Goal: Task Accomplishment & Management: Complete application form

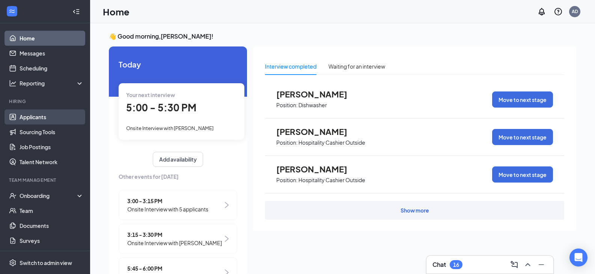
click at [39, 114] on link "Applicants" at bounding box center [52, 117] width 64 height 15
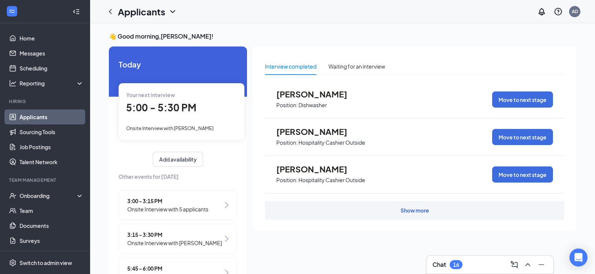
click at [41, 117] on link "Applicants" at bounding box center [52, 117] width 64 height 15
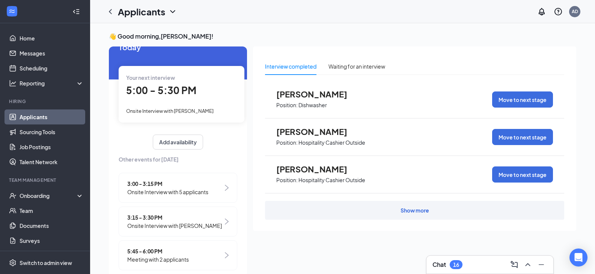
scroll to position [26, 0]
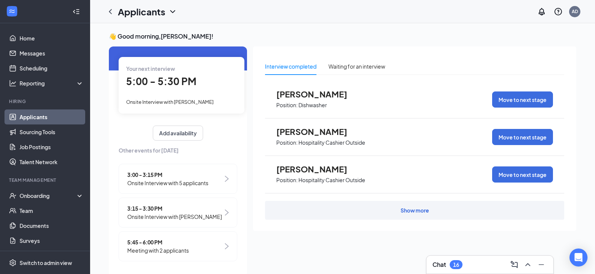
click at [417, 215] on div "Show more" at bounding box center [414, 210] width 299 height 19
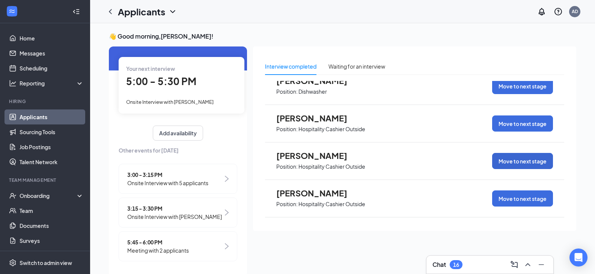
scroll to position [0, 0]
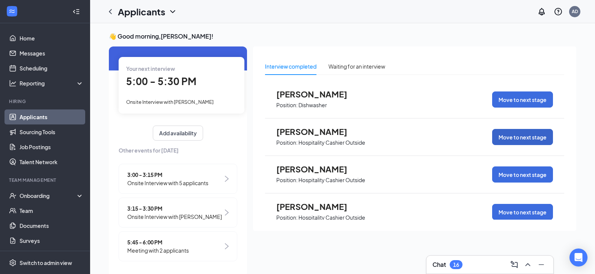
click at [510, 136] on button "Move to next stage" at bounding box center [522, 137] width 61 height 16
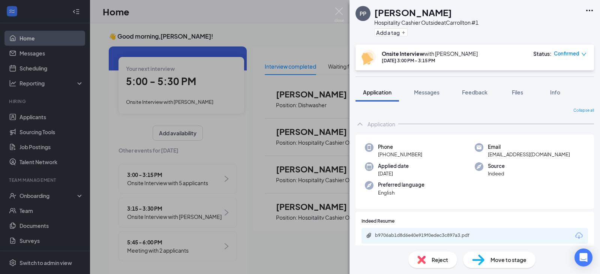
click at [497, 259] on span "Move to stage" at bounding box center [509, 260] width 36 height 8
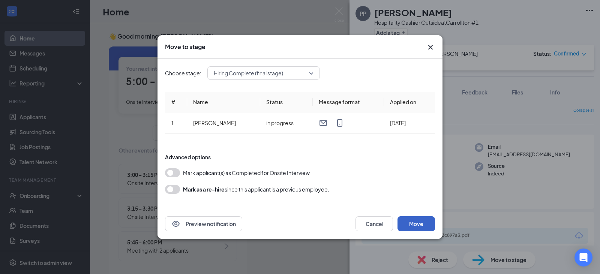
click at [416, 220] on button "Move" at bounding box center [417, 223] width 38 height 15
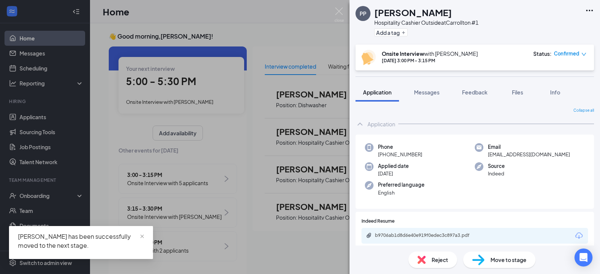
click at [508, 262] on span "Move to stage" at bounding box center [509, 260] width 36 height 8
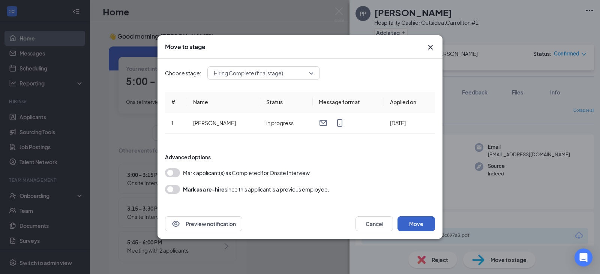
click at [412, 224] on button "Move" at bounding box center [417, 223] width 38 height 15
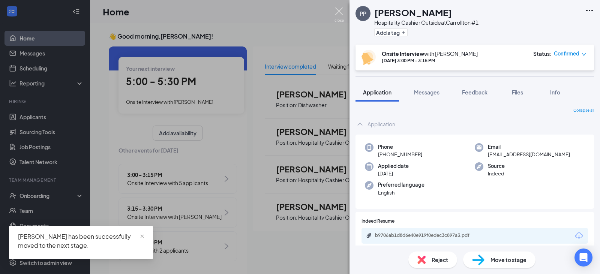
click at [339, 11] on img at bounding box center [339, 15] width 9 height 15
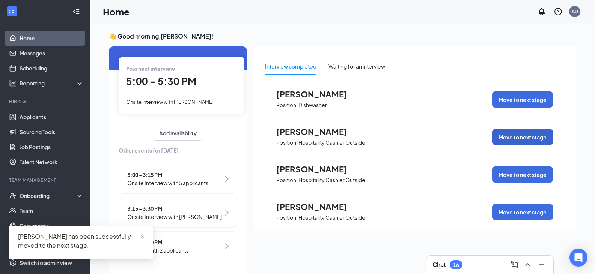
click at [531, 137] on button "Move to next stage" at bounding box center [522, 137] width 61 height 16
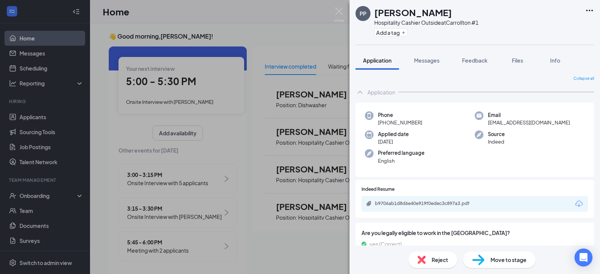
click at [504, 262] on span "Move to stage" at bounding box center [509, 260] width 36 height 8
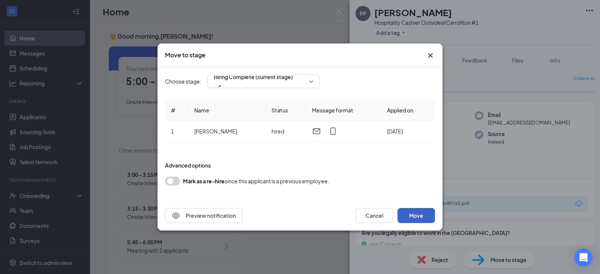
click at [424, 214] on button "Move" at bounding box center [417, 215] width 38 height 15
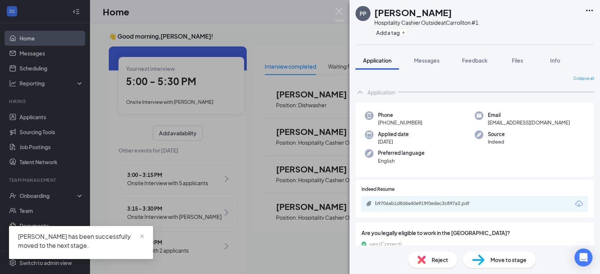
drag, startPoint x: 345, startPoint y: 13, endPoint x: 235, endPoint y: 92, distance: 135.0
click at [344, 13] on div "PP [PERSON_NAME] Hospitality Cashier Outside at [GEOGRAPHIC_DATA] #1 Add a tag …" at bounding box center [300, 137] width 600 height 274
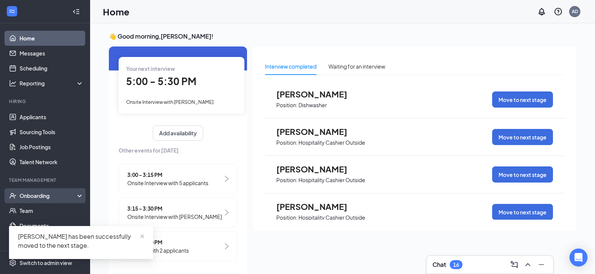
click at [40, 191] on div "Onboarding" at bounding box center [45, 195] width 90 height 15
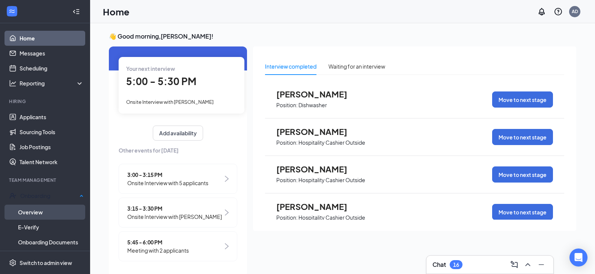
click at [41, 209] on link "Overview" at bounding box center [51, 212] width 66 height 15
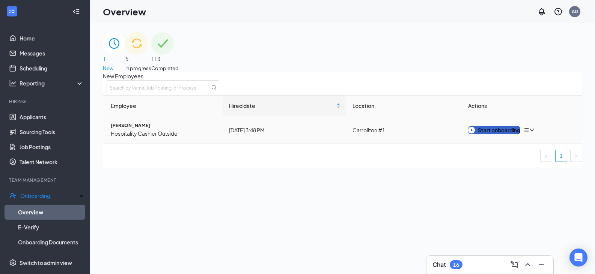
click at [510, 134] on button "Start onboarding" at bounding box center [494, 130] width 52 height 8
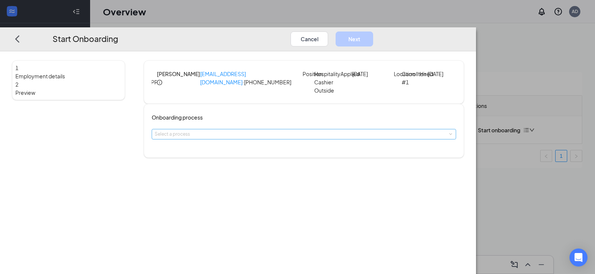
click at [306, 138] on div "Select a process" at bounding box center [302, 135] width 295 height 8
click at [265, 183] on li "[PERSON_NAME]'s Onboarding Module" at bounding box center [252, 180] width 123 height 12
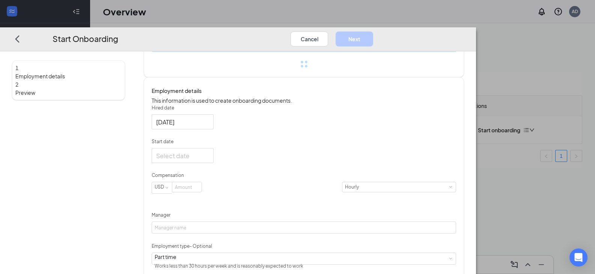
scroll to position [113, 0]
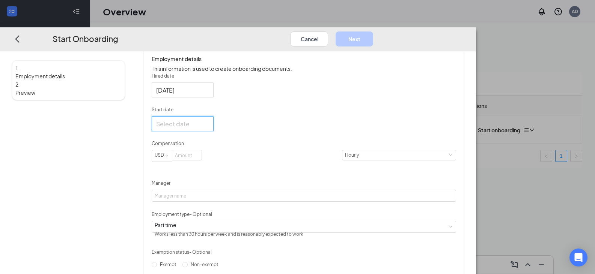
click at [207, 129] on input "Start date" at bounding box center [181, 123] width 51 height 9
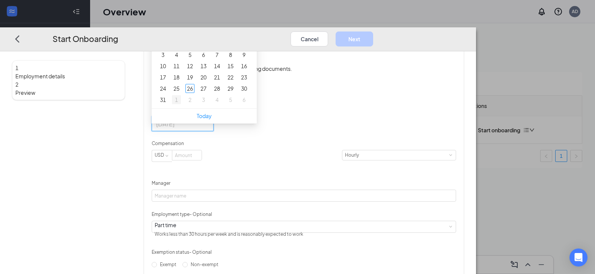
type input "[DATE]"
click at [181, 104] on div "1" at bounding box center [176, 99] width 9 height 9
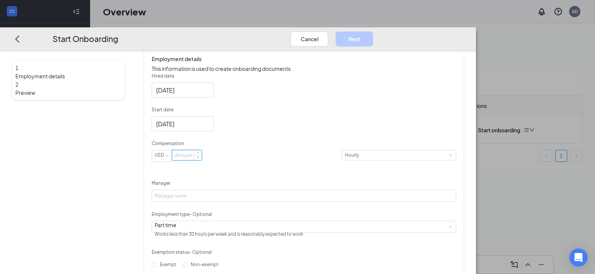
click at [201, 160] on input at bounding box center [186, 155] width 29 height 10
type input "11.75"
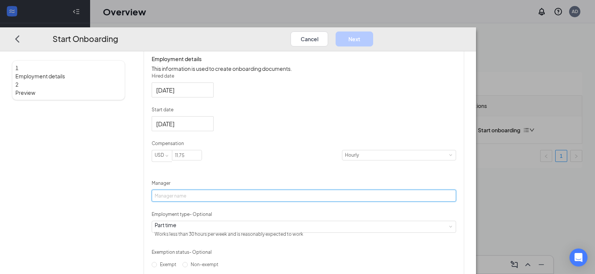
click at [243, 202] on input "Manager" at bounding box center [304, 196] width 304 height 12
type input "[PERSON_NAME]"
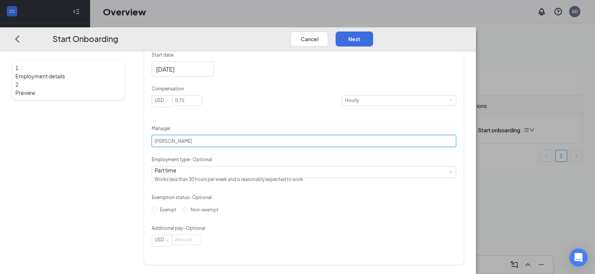
scroll to position [201, 0]
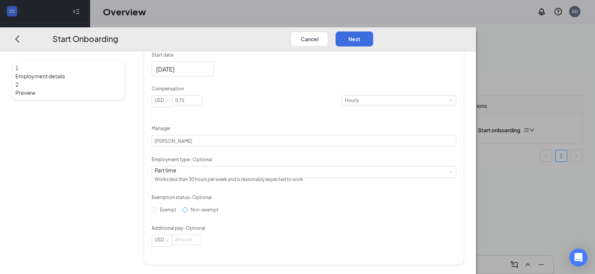
click at [188, 213] on input "Non-exempt" at bounding box center [184, 209] width 5 height 5
radio input "true"
click at [373, 32] on button "Next" at bounding box center [354, 39] width 38 height 15
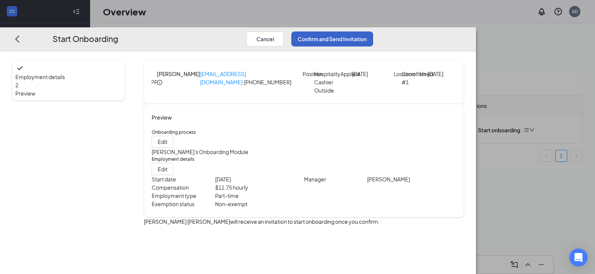
click at [373, 32] on button "Confirm and Send Invitation" at bounding box center [332, 39] width 82 height 15
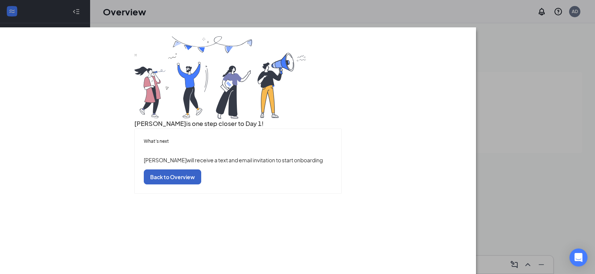
click at [201, 185] on button "Back to Overview" at bounding box center [172, 177] width 57 height 15
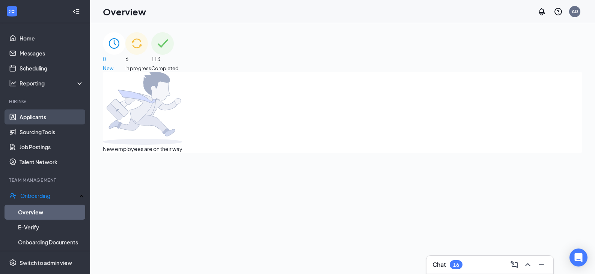
click at [46, 119] on link "Applicants" at bounding box center [52, 117] width 64 height 15
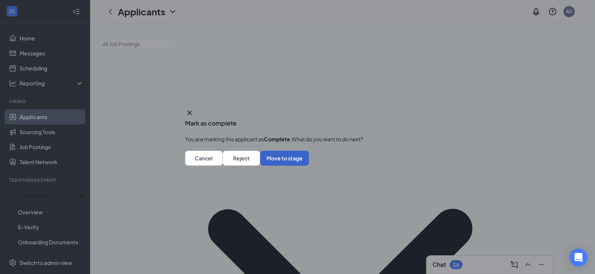
click at [309, 164] on button "Move to stage" at bounding box center [284, 158] width 49 height 15
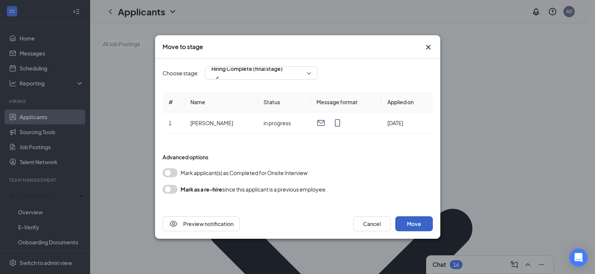
click at [416, 227] on button "Move" at bounding box center [414, 223] width 38 height 15
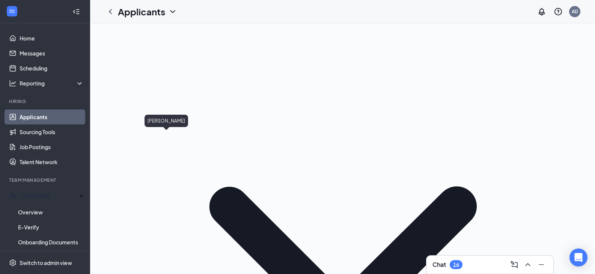
scroll to position [38, 0]
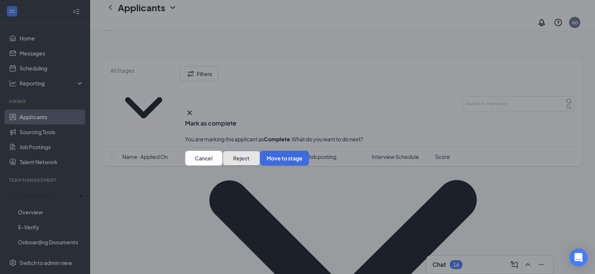
click at [260, 166] on button "Reject" at bounding box center [241, 158] width 38 height 15
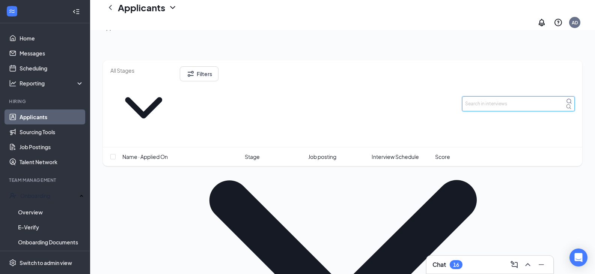
click at [509, 96] on input "text" at bounding box center [518, 103] width 113 height 15
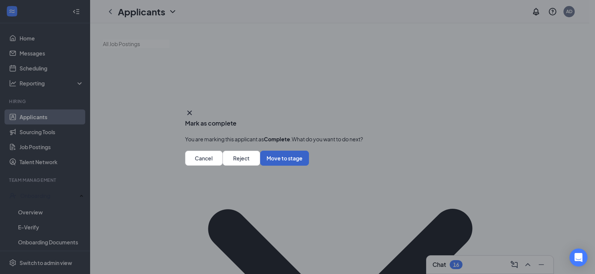
click at [309, 166] on button "Move to stage" at bounding box center [284, 158] width 49 height 15
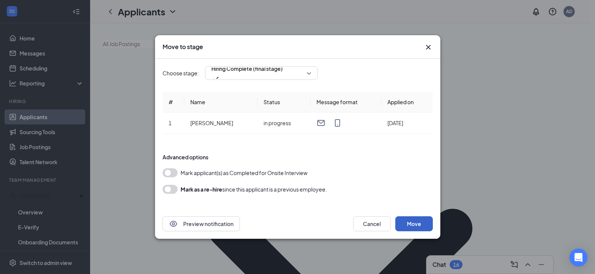
click at [410, 224] on button "Move" at bounding box center [414, 223] width 38 height 15
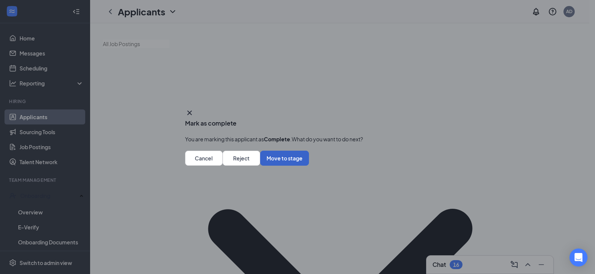
click at [309, 162] on button "Move to stage" at bounding box center [284, 158] width 49 height 15
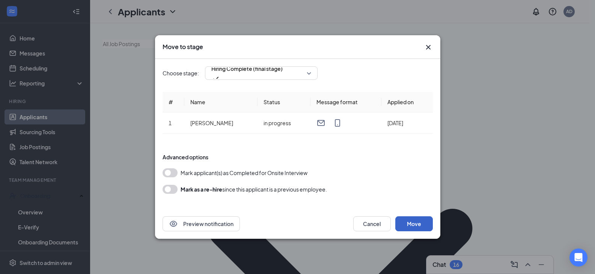
click at [418, 225] on button "Move" at bounding box center [414, 223] width 38 height 15
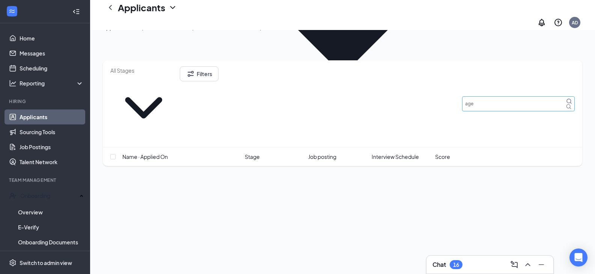
scroll to position [263, 0]
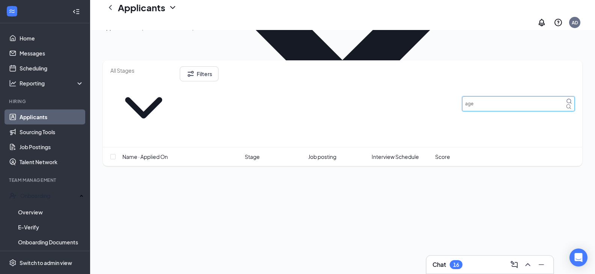
drag, startPoint x: 498, startPoint y: 73, endPoint x: 448, endPoint y: 72, distance: 49.9
click at [448, 72] on div "Filters age" at bounding box center [342, 103] width 464 height 75
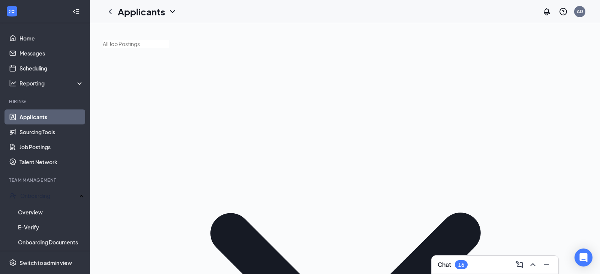
type input "[PERSON_NAME]"
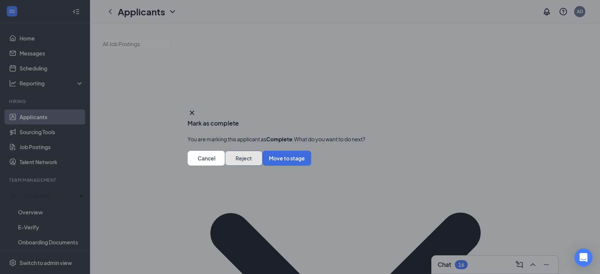
click at [263, 162] on button "Reject" at bounding box center [244, 158] width 38 height 15
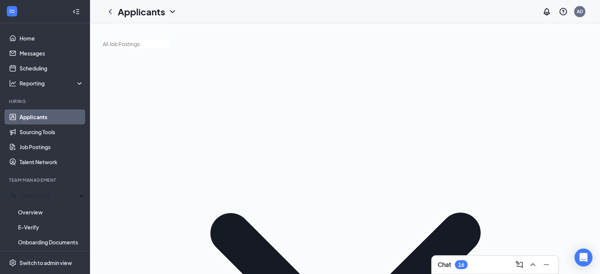
drag, startPoint x: 507, startPoint y: 108, endPoint x: 425, endPoint y: 103, distance: 82.3
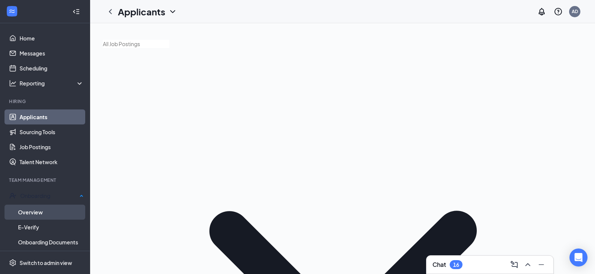
click at [35, 215] on link "Overview" at bounding box center [51, 212] width 66 height 15
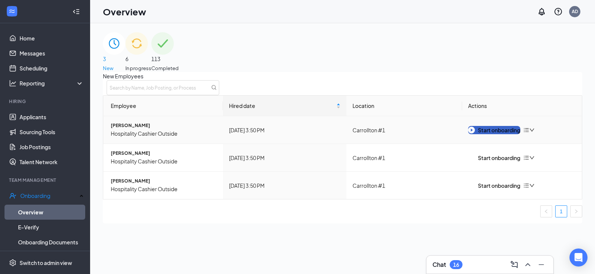
click at [515, 134] on div "Start onboarding" at bounding box center [494, 130] width 52 height 8
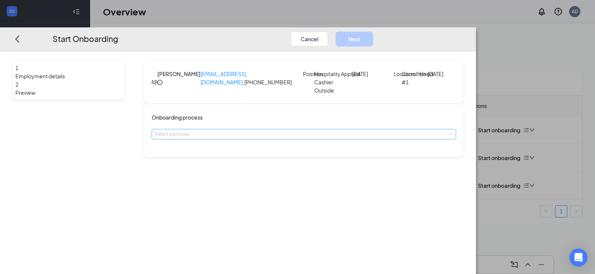
click at [293, 138] on div "Select a process" at bounding box center [302, 135] width 295 height 8
click at [268, 182] on li "[PERSON_NAME]'s Onboarding Module" at bounding box center [252, 180] width 123 height 12
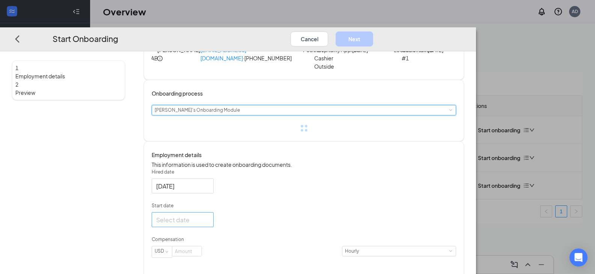
scroll to position [75, 0]
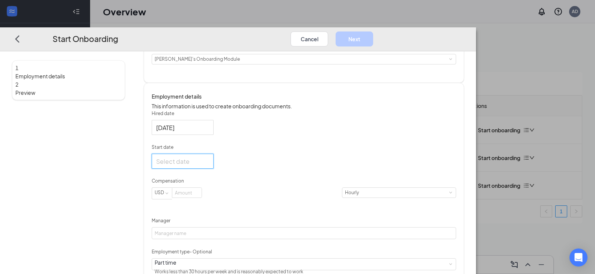
click at [207, 166] on input "Start date" at bounding box center [181, 161] width 51 height 9
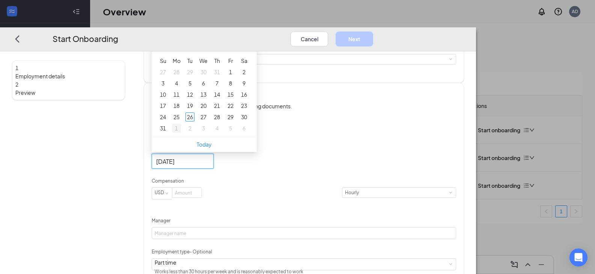
type input "[DATE]"
click at [181, 133] on div "1" at bounding box center [176, 128] width 9 height 9
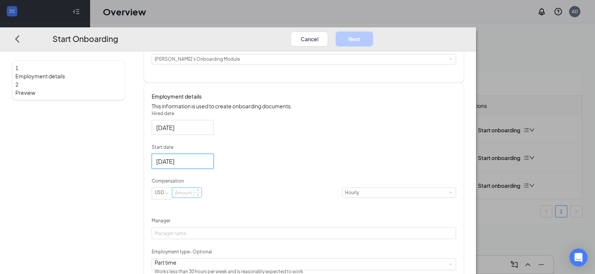
click at [201, 198] on input at bounding box center [186, 193] width 29 height 10
type input "11.75"
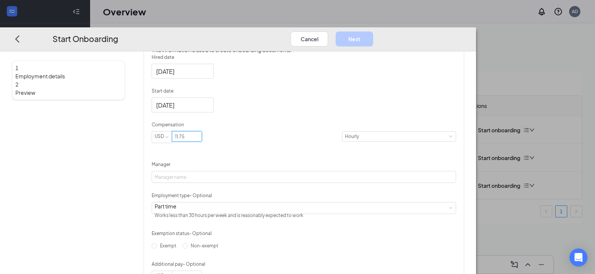
scroll to position [150, 0]
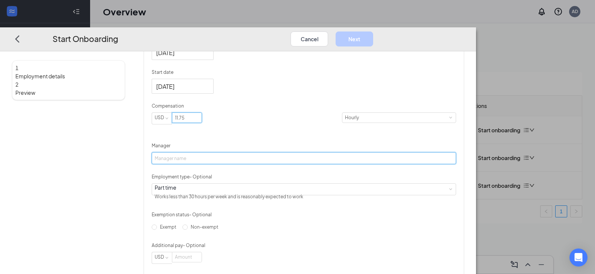
click at [234, 164] on input "Manager" at bounding box center [304, 158] width 304 height 12
type input "[PERSON_NAME]"
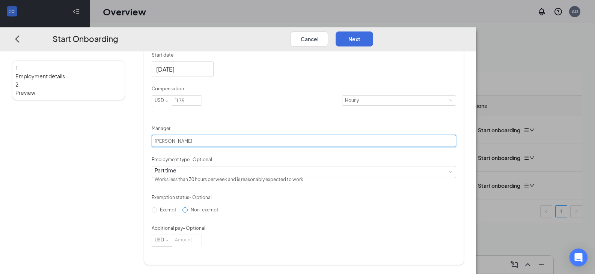
scroll to position [201, 0]
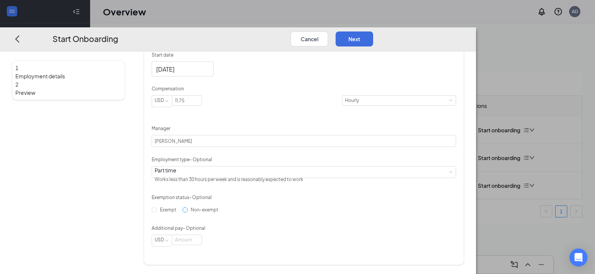
click at [190, 214] on label "Non-exempt" at bounding box center [201, 210] width 39 height 12
click at [188, 213] on input "Non-exempt" at bounding box center [184, 209] width 5 height 5
radio input "true"
click at [373, 32] on button "Next" at bounding box center [354, 39] width 38 height 15
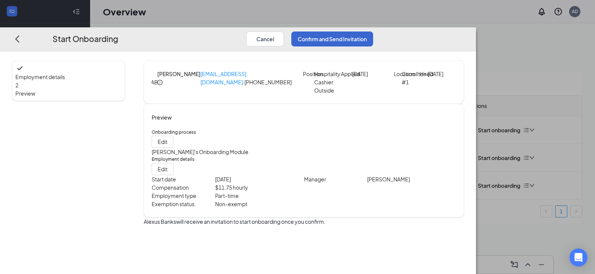
scroll to position [0, 0]
click at [373, 32] on button "Confirm and Send Invitation" at bounding box center [332, 39] width 82 height 15
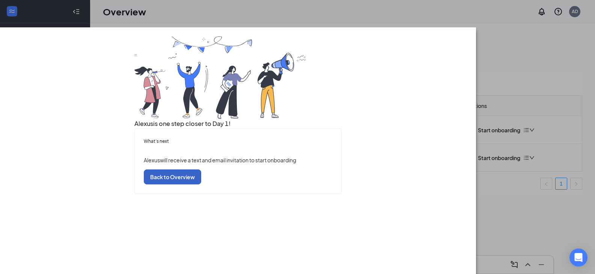
click at [201, 185] on button "Back to Overview" at bounding box center [172, 177] width 57 height 15
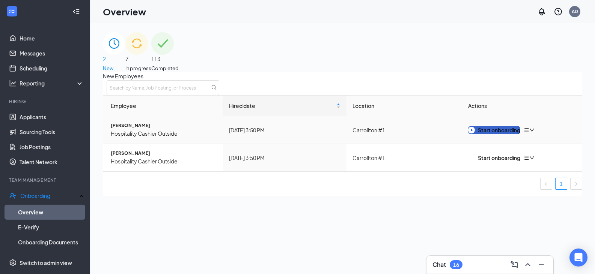
click at [503, 134] on div "Start onboarding" at bounding box center [494, 130] width 52 height 8
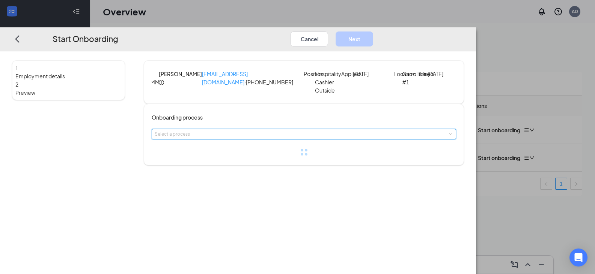
click at [311, 140] on div "Select a process" at bounding box center [304, 134] width 304 height 11
click at [246, 181] on span "[PERSON_NAME]'s Onboarding Module" at bounding box center [236, 180] width 85 height 6
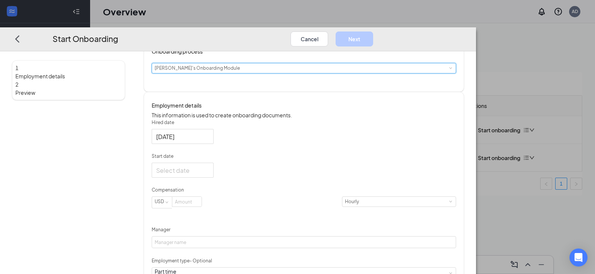
scroll to position [113, 0]
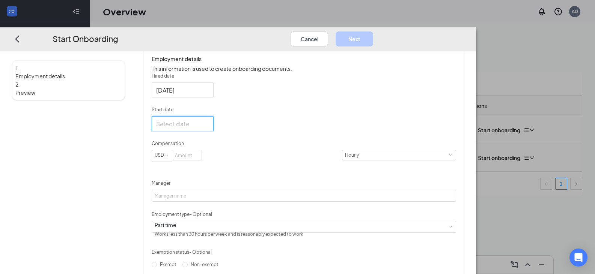
click at [207, 129] on input "Start date" at bounding box center [181, 123] width 51 height 9
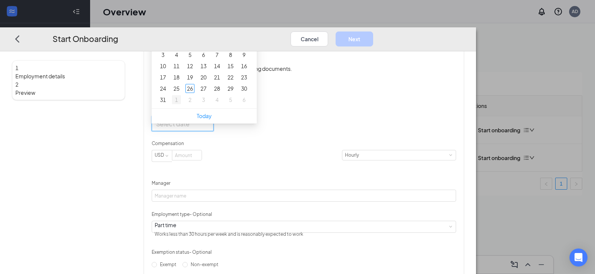
type input "[DATE]"
click at [181, 104] on div "1" at bounding box center [176, 99] width 9 height 9
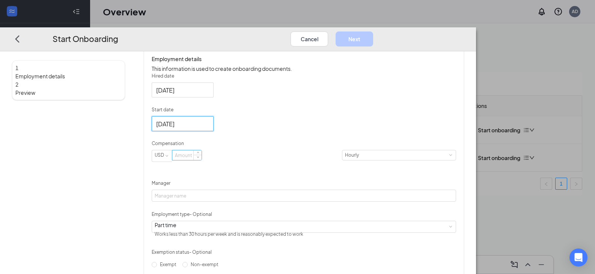
click at [201, 160] on input at bounding box center [186, 155] width 29 height 10
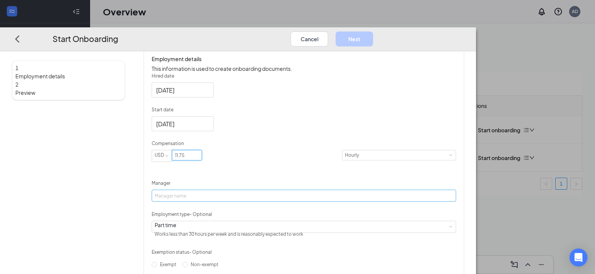
type input "11.75"
click at [233, 202] on input "Manager" at bounding box center [304, 196] width 304 height 12
type input "[PERSON_NAME]"
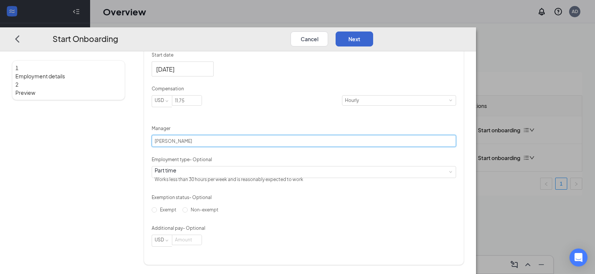
scroll to position [164, 0]
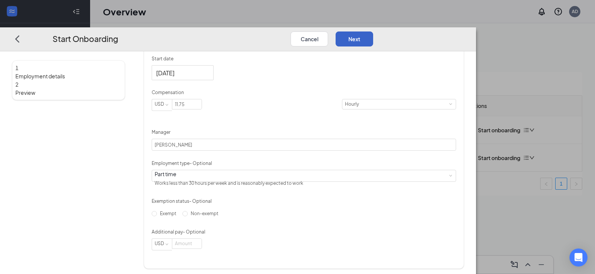
click at [373, 32] on button "Next" at bounding box center [354, 39] width 38 height 15
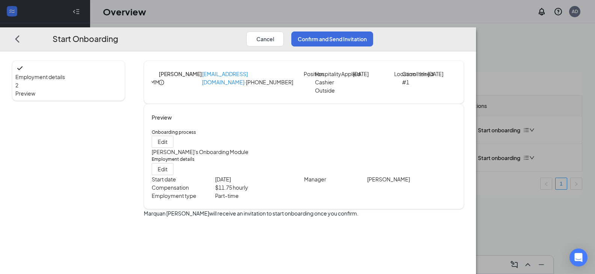
scroll to position [0, 0]
click at [373, 32] on button "Confirm and Send Invitation" at bounding box center [332, 39] width 82 height 15
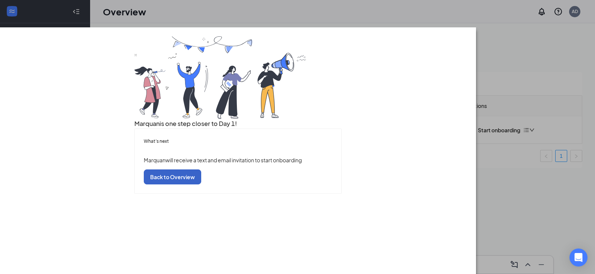
click at [201, 185] on button "Back to Overview" at bounding box center [172, 177] width 57 height 15
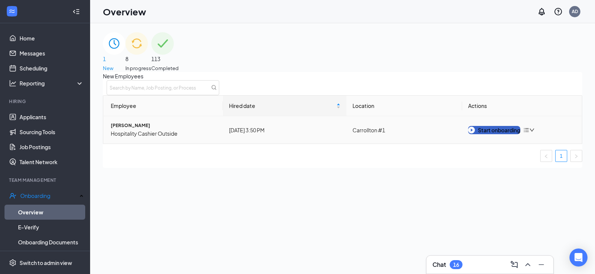
click at [498, 134] on div "Start onboarding" at bounding box center [494, 130] width 52 height 8
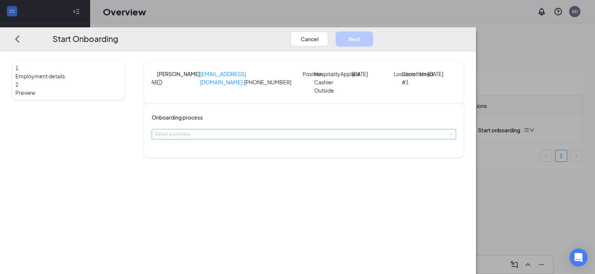
click at [282, 138] on div "Select a process" at bounding box center [302, 135] width 295 height 8
click at [248, 178] on span "[PERSON_NAME]'s Onboarding Module" at bounding box center [236, 180] width 85 height 6
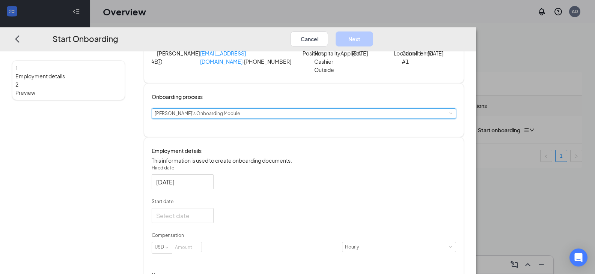
scroll to position [38, 0]
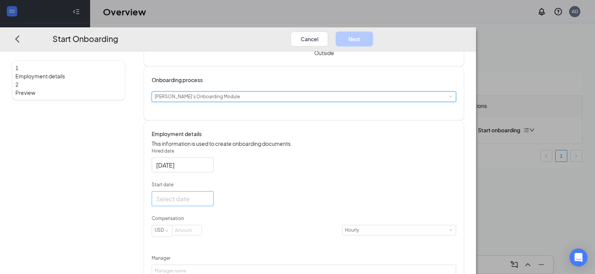
click at [207, 204] on input "Start date" at bounding box center [181, 198] width 51 height 9
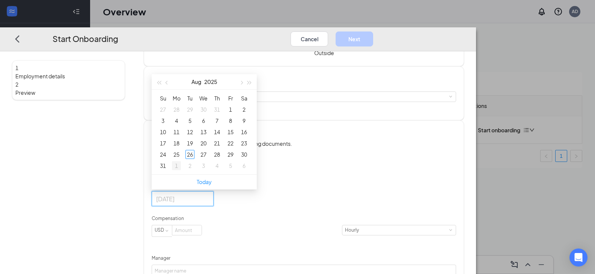
type input "[DATE]"
click at [181, 170] on div "1" at bounding box center [176, 165] width 9 height 9
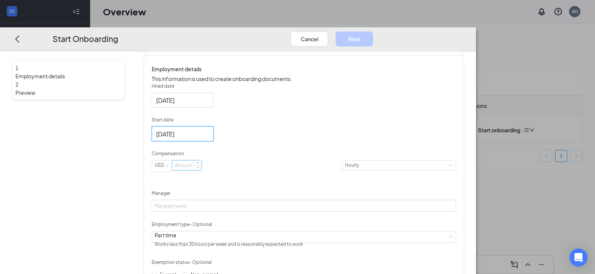
scroll to position [113, 0]
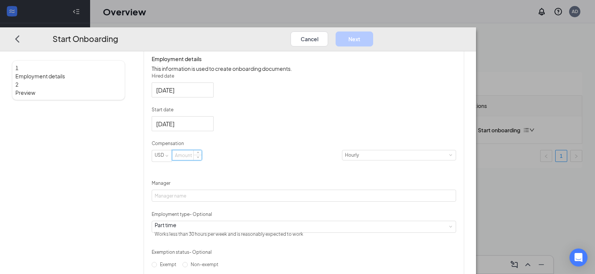
click at [201, 160] on input at bounding box center [186, 155] width 29 height 10
type input "11.75"
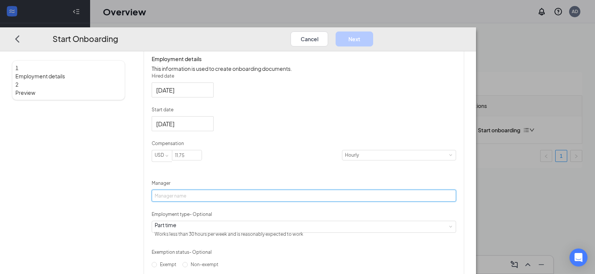
click at [229, 202] on input "Manager" at bounding box center [304, 196] width 304 height 12
type input "[PERSON_NAME]"
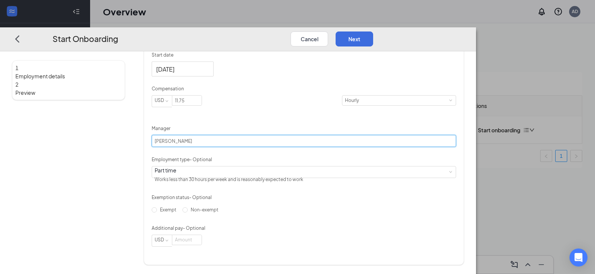
scroll to position [188, 0]
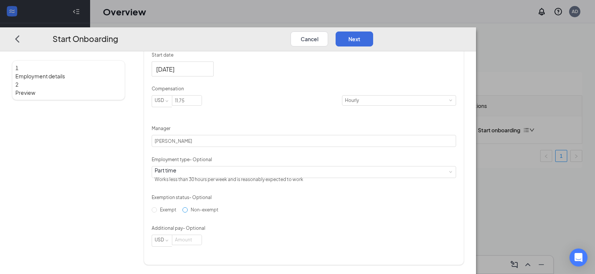
click at [188, 213] on input "Non-exempt" at bounding box center [184, 209] width 5 height 5
radio input "true"
click at [373, 32] on button "Next" at bounding box center [354, 39] width 38 height 15
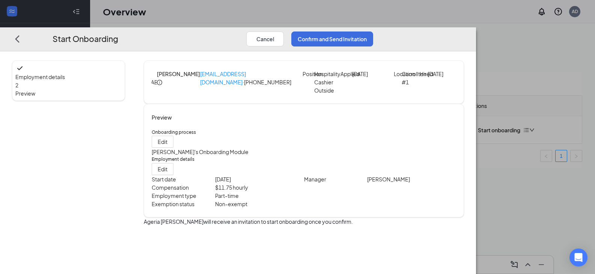
scroll to position [0, 0]
click at [373, 32] on button "Confirm and Send Invitation" at bounding box center [332, 39] width 82 height 15
